Goal: Find specific page/section: Find specific page/section

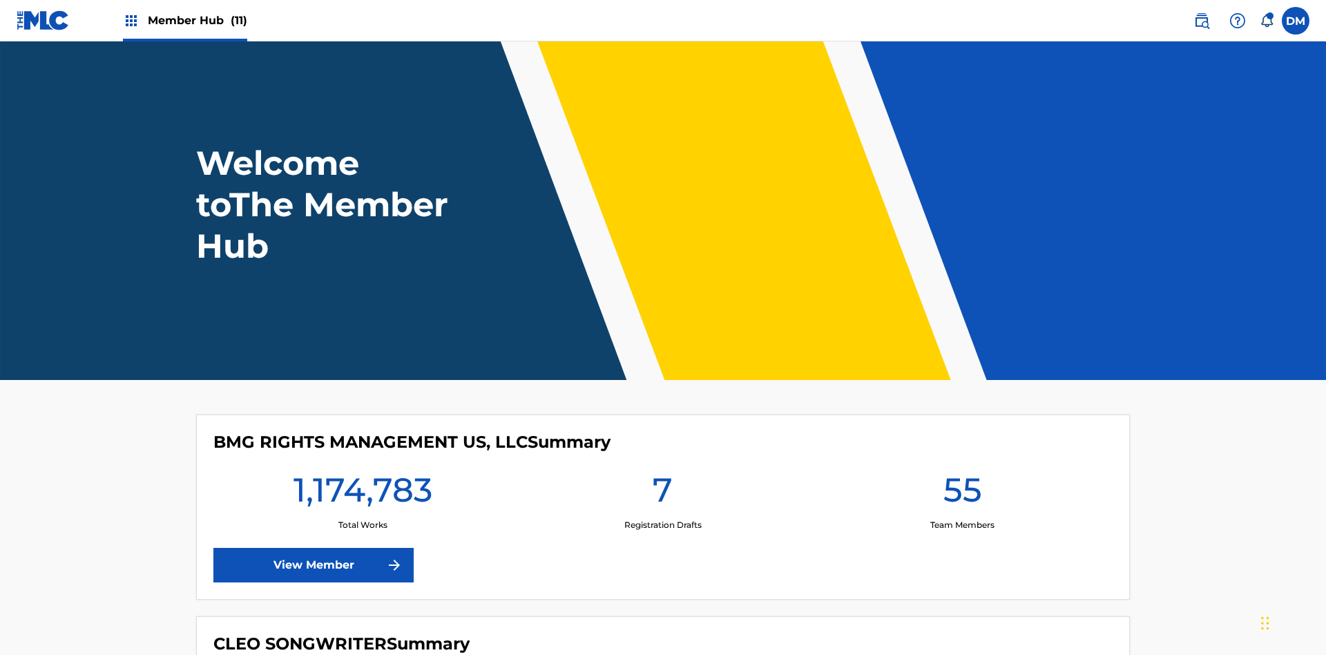
click at [197, 20] on span "Member Hub (11)" at bounding box center [197, 20] width 99 height 16
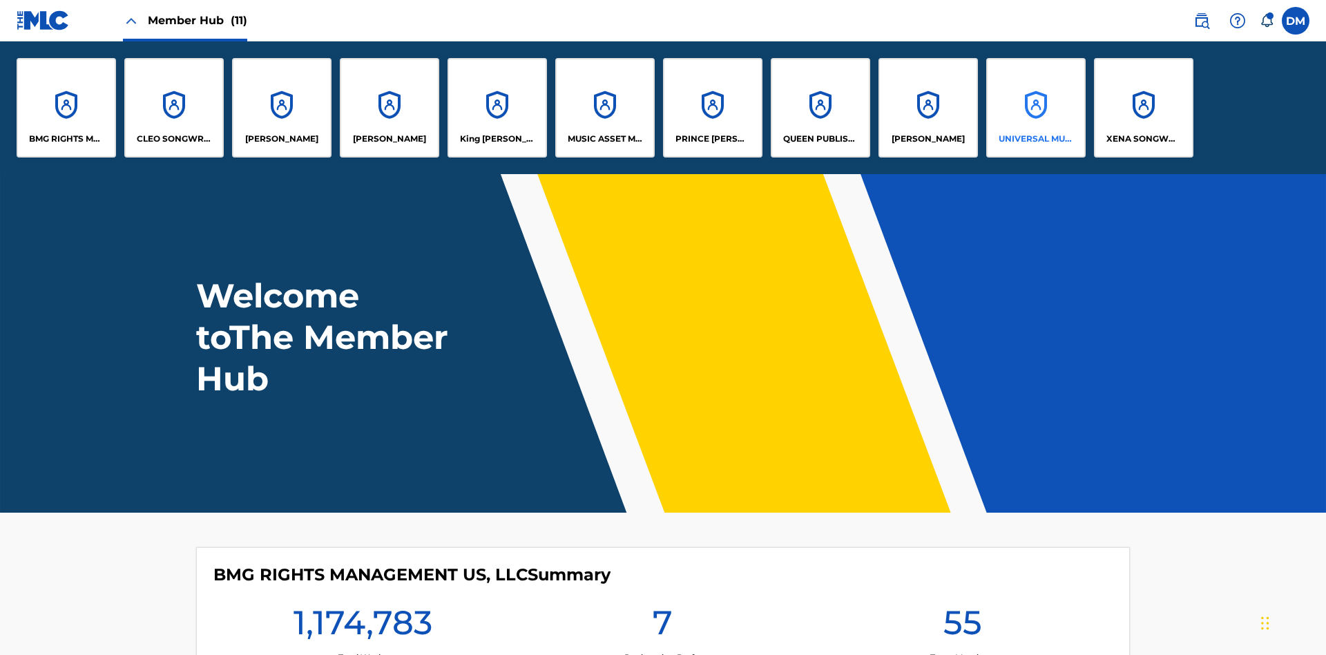
click at [1035, 139] on p "UNIVERSAL MUSIC PUB GROUP" at bounding box center [1036, 139] width 75 height 12
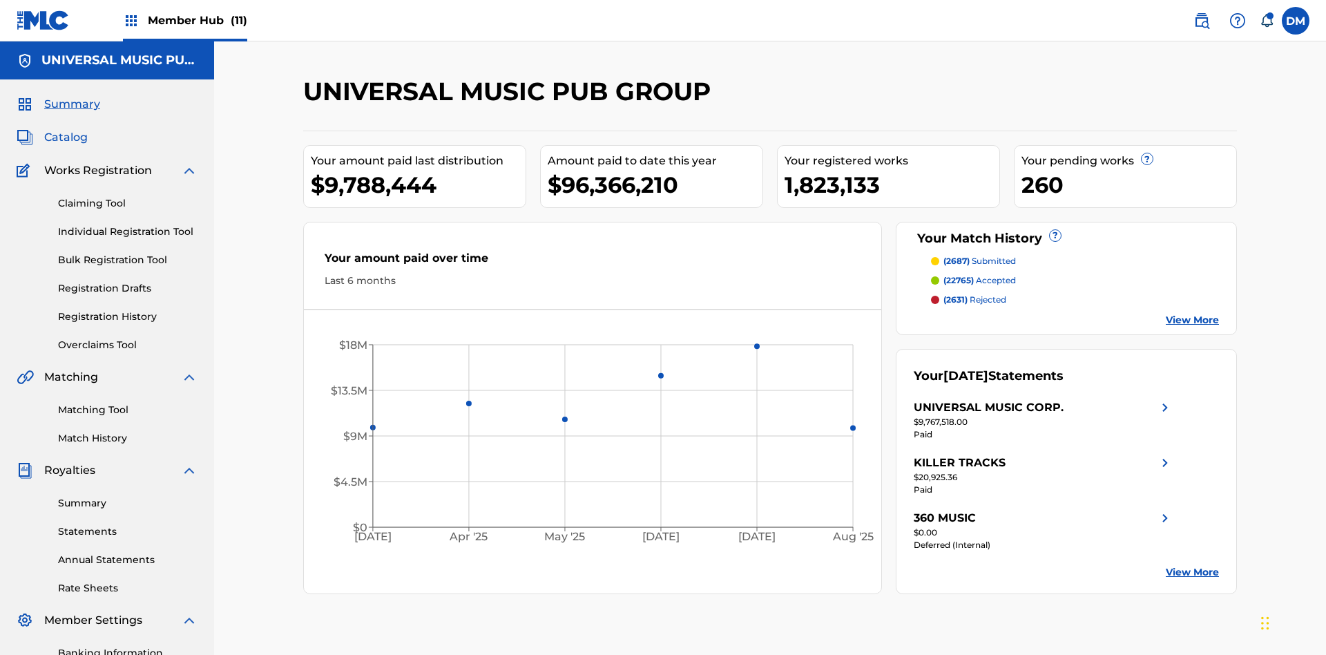
click at [66, 129] on span "Catalog" at bounding box center [66, 137] width 44 height 17
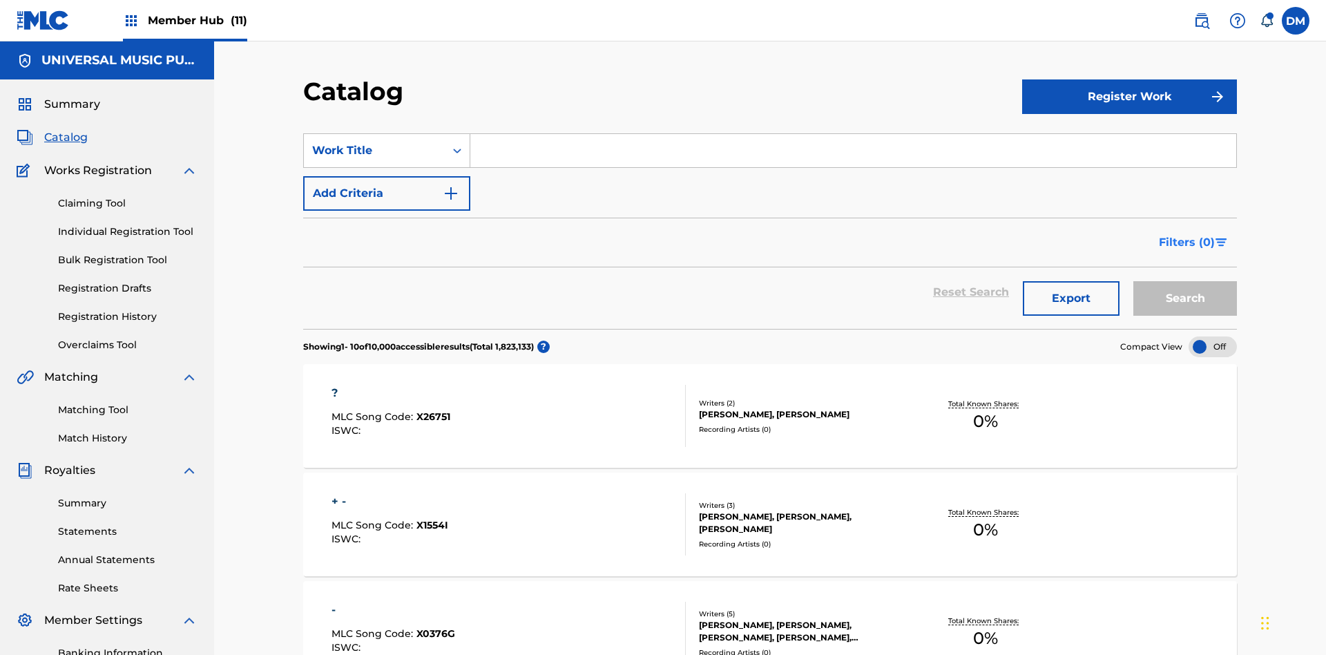
click at [1187, 234] on span "Filters ( 0 )" at bounding box center [1187, 242] width 56 height 17
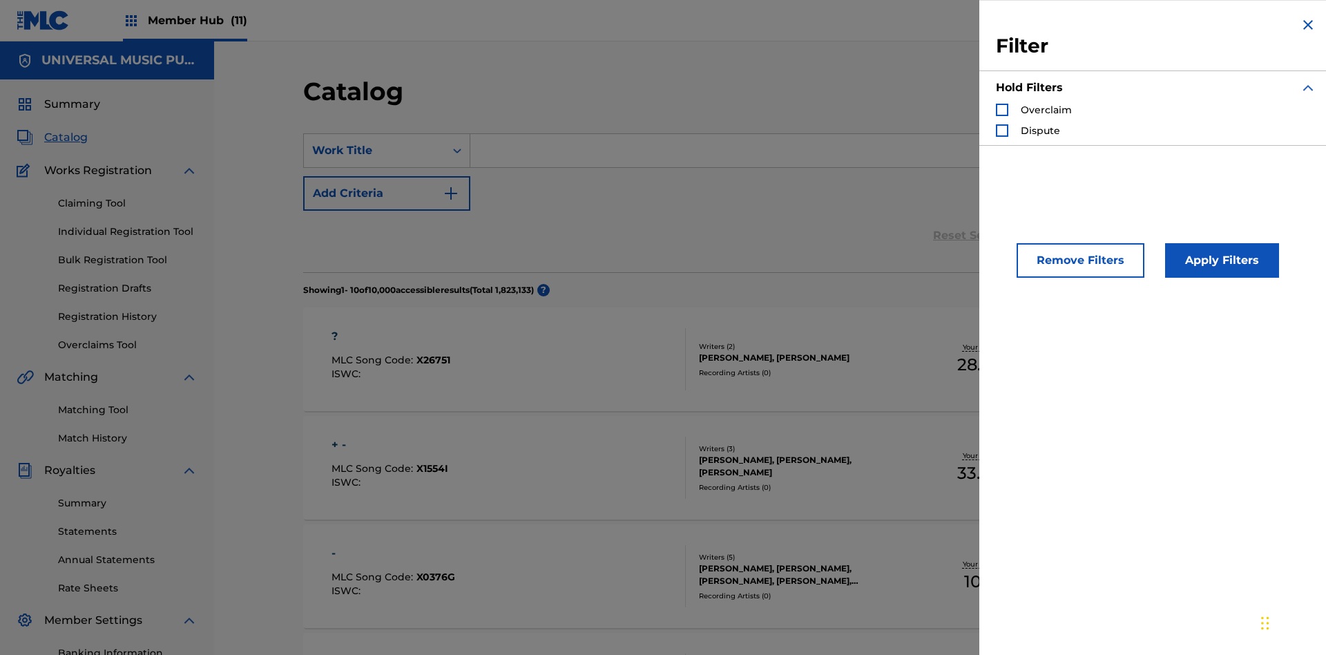
scroll to position [151, 0]
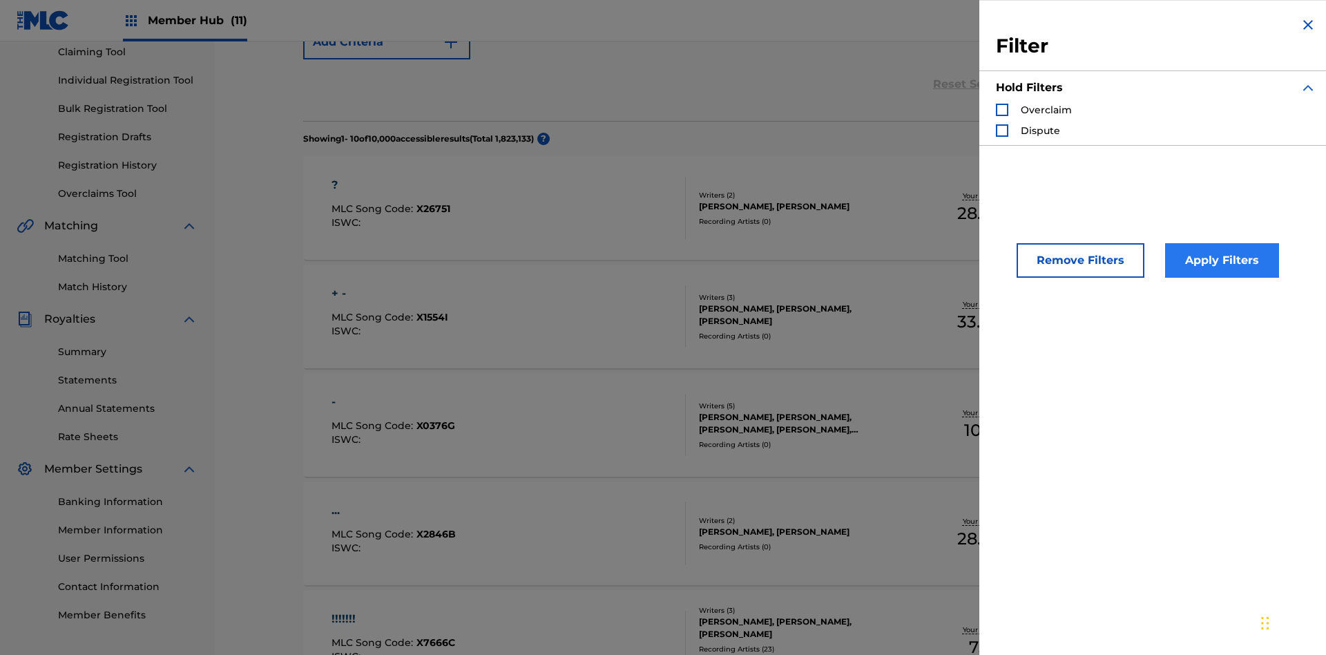
click at [1002, 110] on div "Search Form" at bounding box center [1002, 110] width 12 height 12
click at [1220, 260] on button "Apply Filters" at bounding box center [1222, 260] width 114 height 35
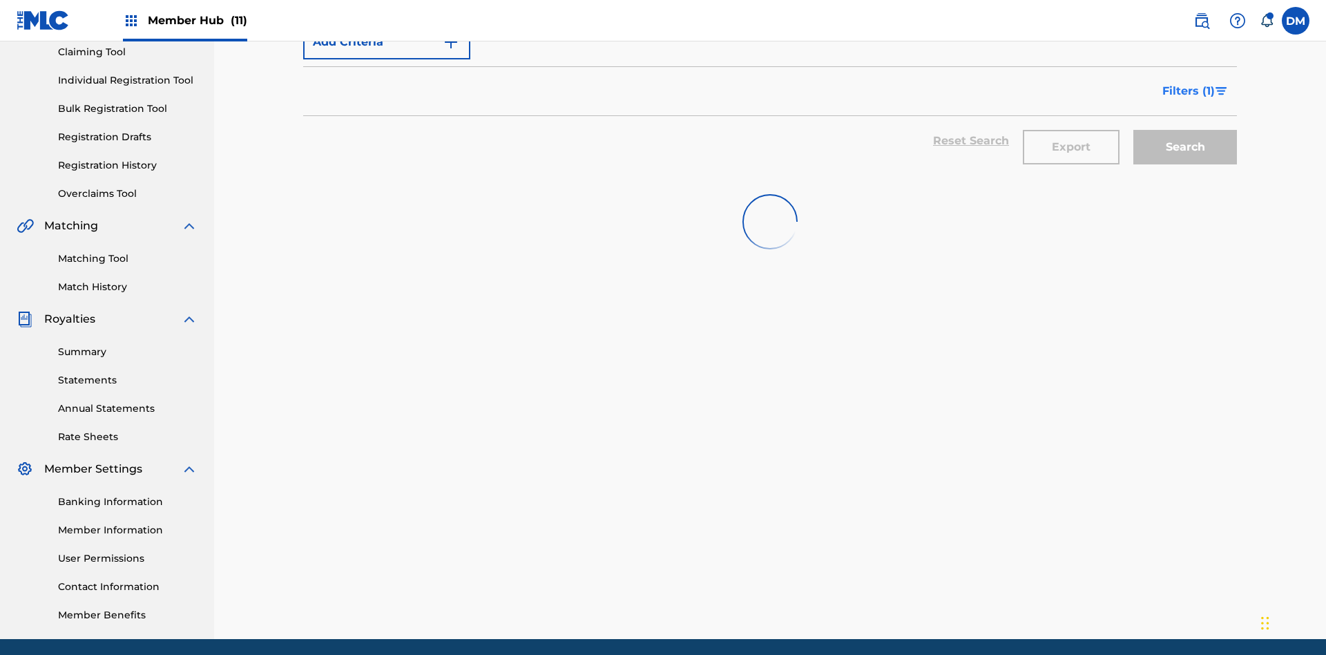
click at [1188, 91] on span "Filters ( 1 )" at bounding box center [1188, 91] width 52 height 17
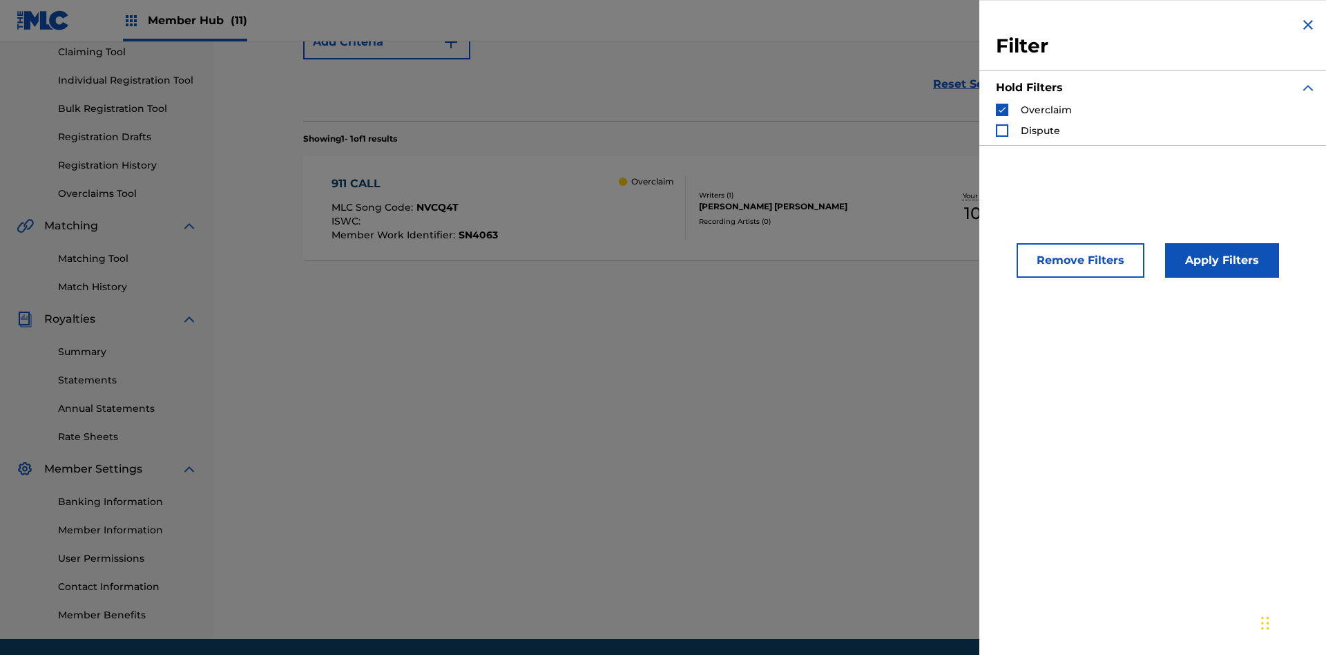
click at [1002, 110] on img "Search Form" at bounding box center [1002, 110] width 10 height 10
click at [1002, 131] on div "Search Form" at bounding box center [1002, 130] width 12 height 12
